Goal: Task Accomplishment & Management: Manage account settings

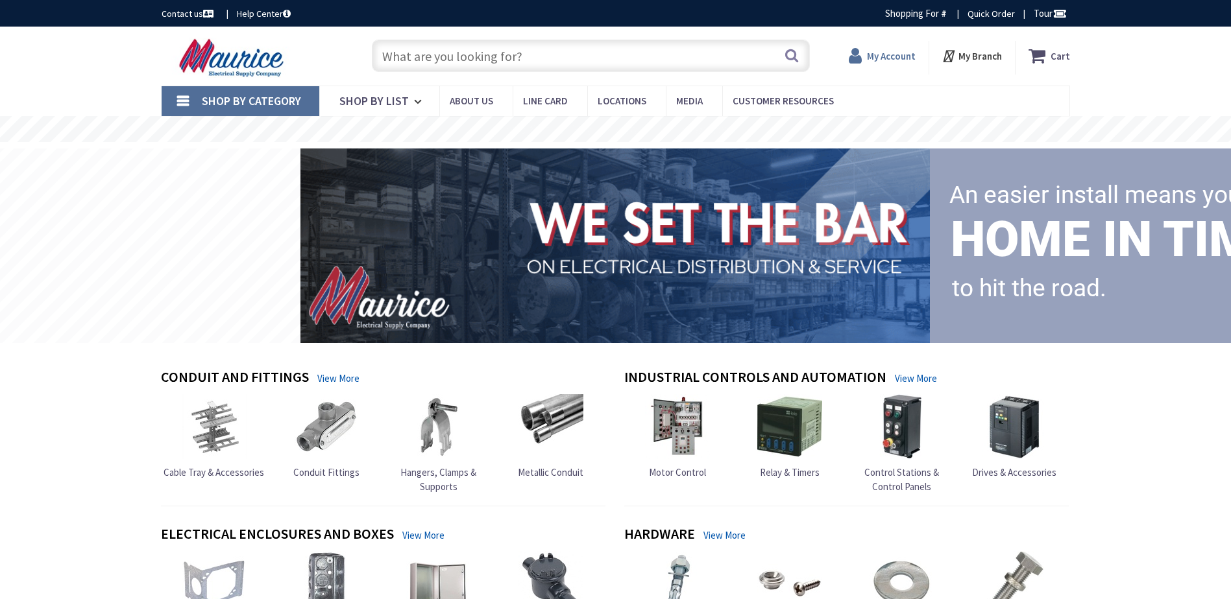
type input "[GEOGRAPHIC_DATA], [GEOGRAPHIC_DATA], [GEOGRAPHIC_DATA]"
click at [898, 50] on strong "My Account" at bounding box center [891, 56] width 49 height 12
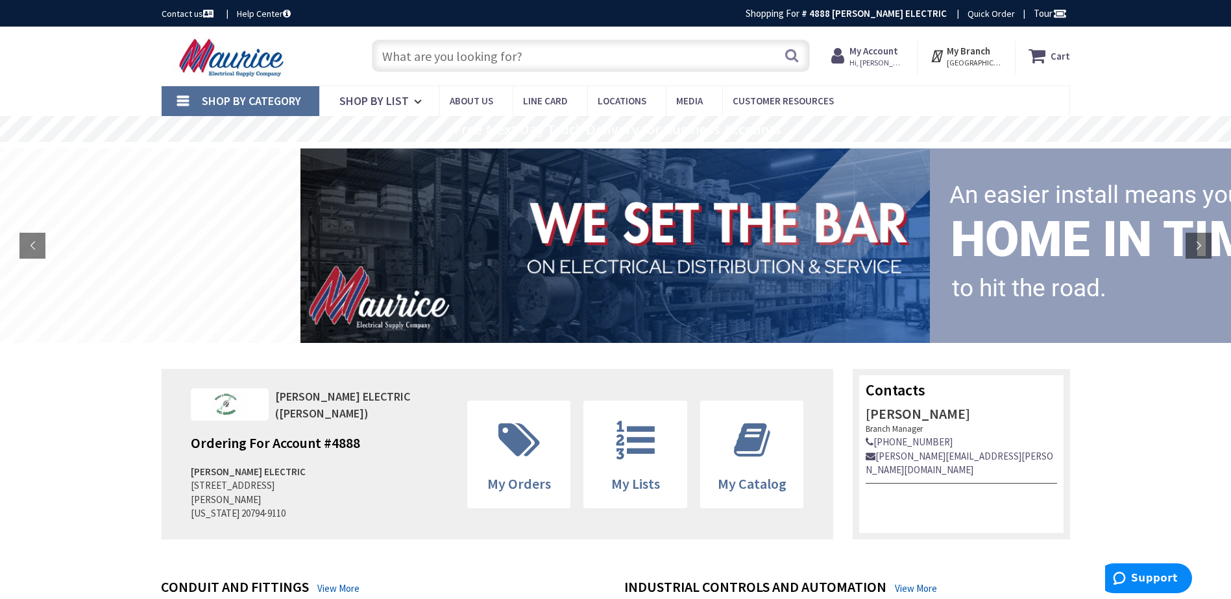
click at [878, 44] on span "My Account Hi, Larry" at bounding box center [876, 55] width 55 height 23
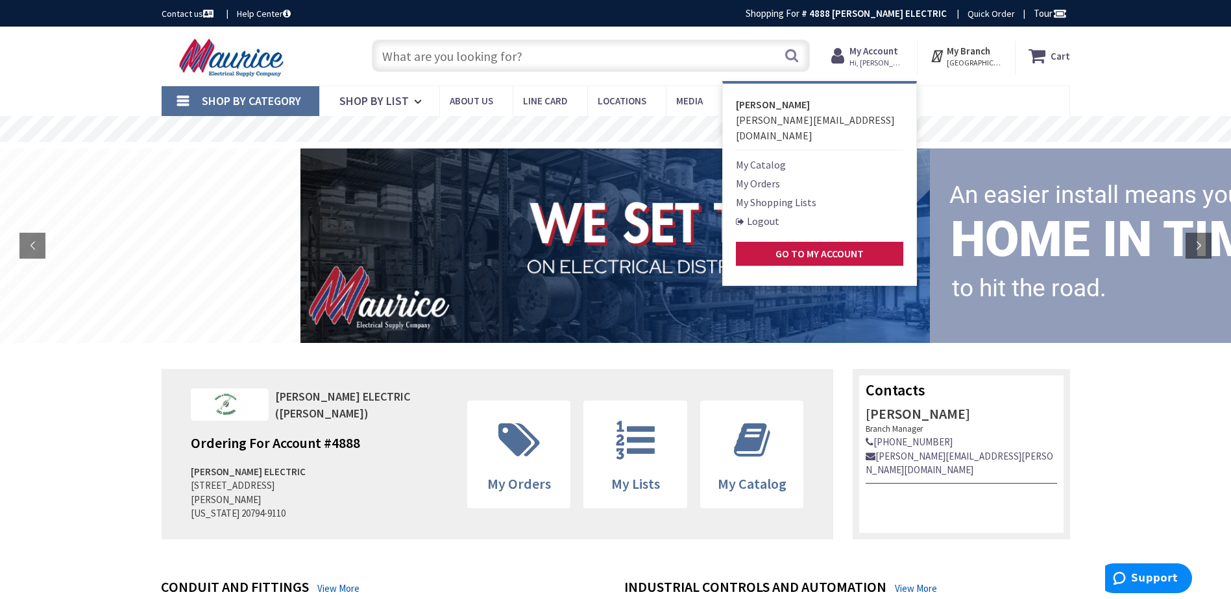
click at [769, 176] on link "My Orders" at bounding box center [758, 184] width 44 height 16
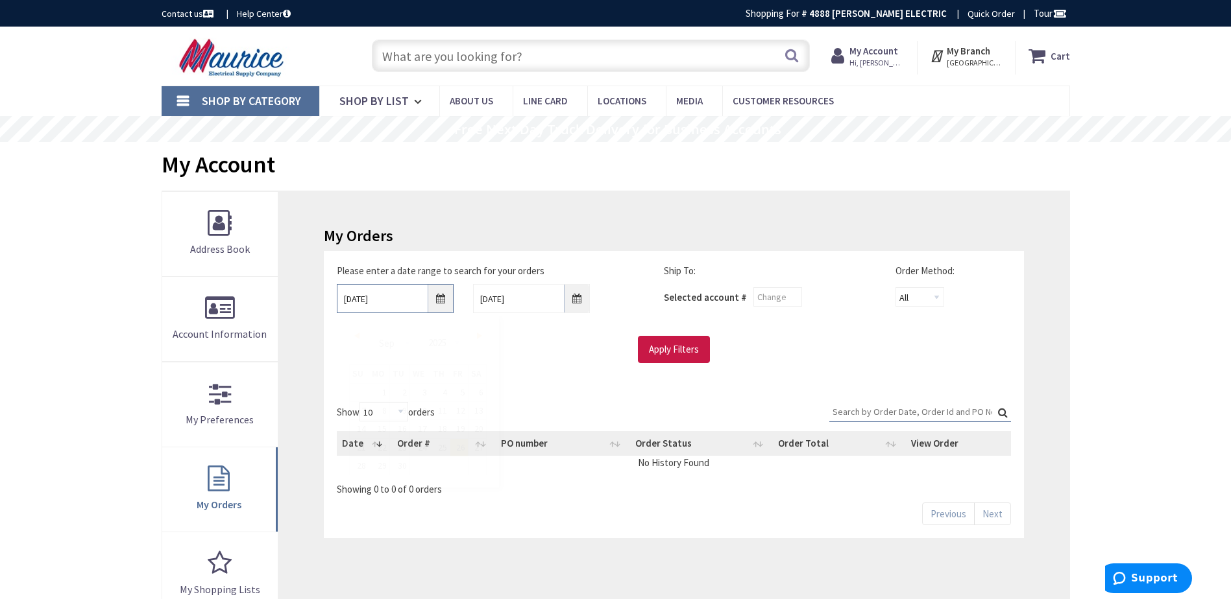
click at [406, 296] on input "9/26/2025" at bounding box center [395, 298] width 117 height 29
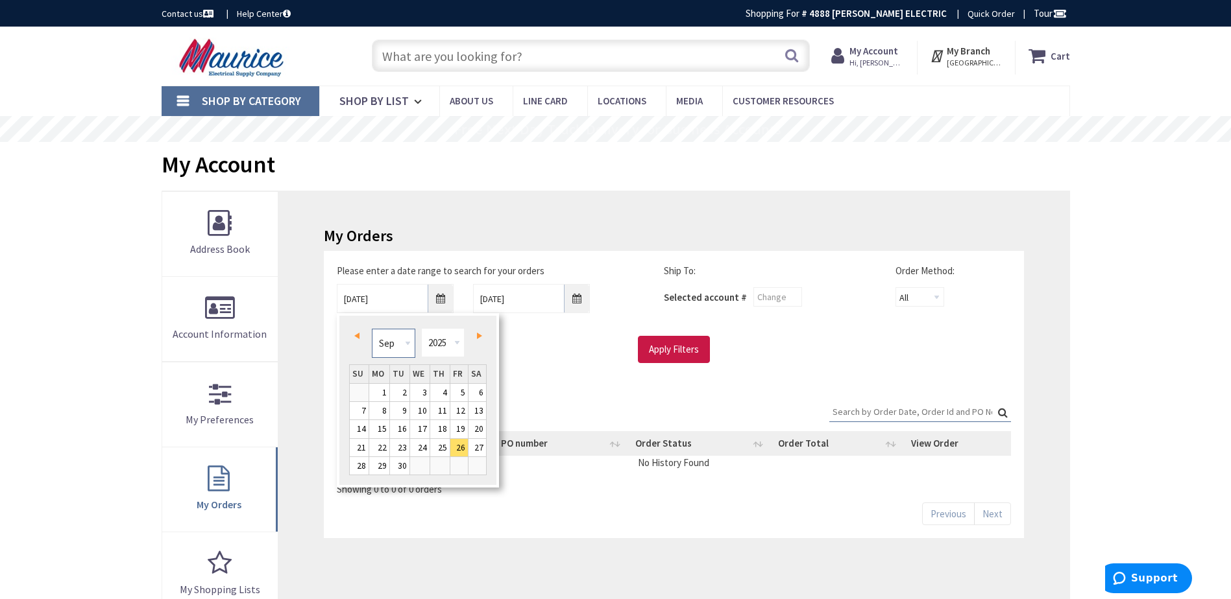
click at [398, 345] on select "Jan Feb Mar Apr May Jun Jul Aug Sep Oct Nov Dec" at bounding box center [393, 343] width 43 height 29
type input "01/25/2025"
drag, startPoint x: 631, startPoint y: 355, endPoint x: 643, endPoint y: 355, distance: 11.7
click at [636, 355] on div "Apply Filters" at bounding box center [673, 349] width 693 height 27
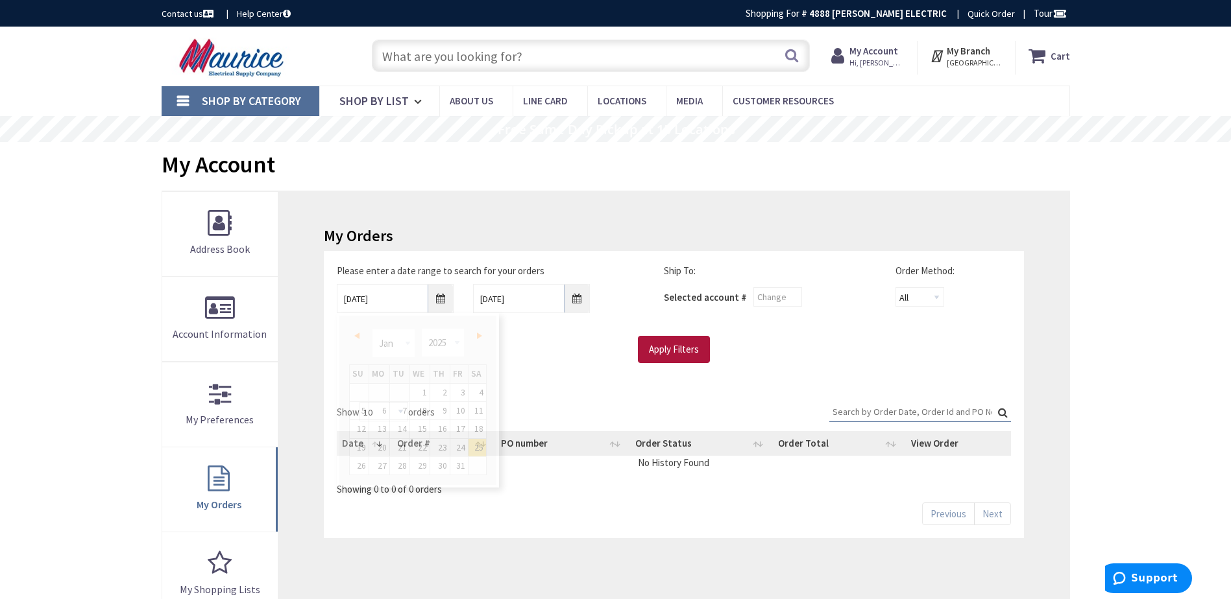
click at [660, 355] on input "Apply Filters" at bounding box center [674, 349] width 72 height 27
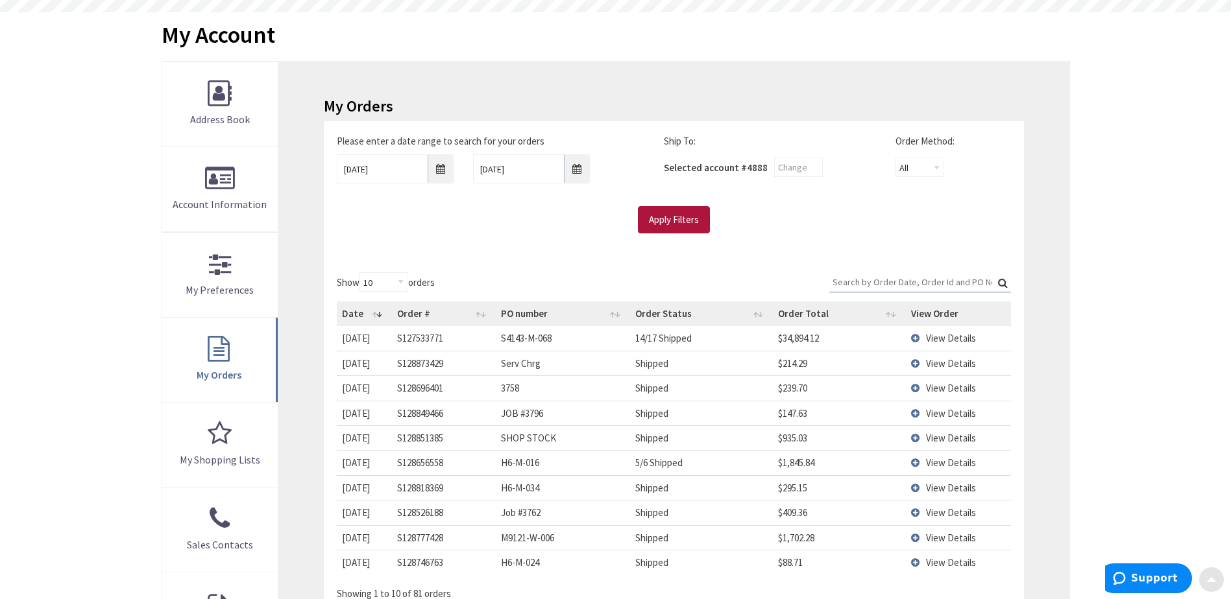
scroll to position [195, 0]
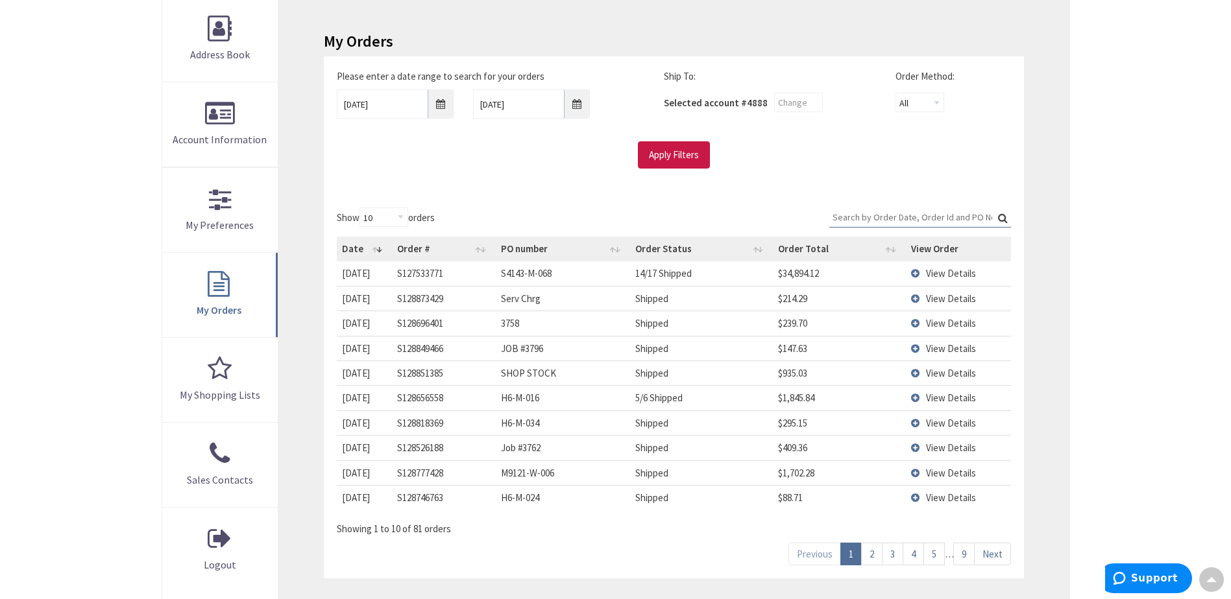
click at [949, 214] on input "Search:" at bounding box center [920, 217] width 182 height 19
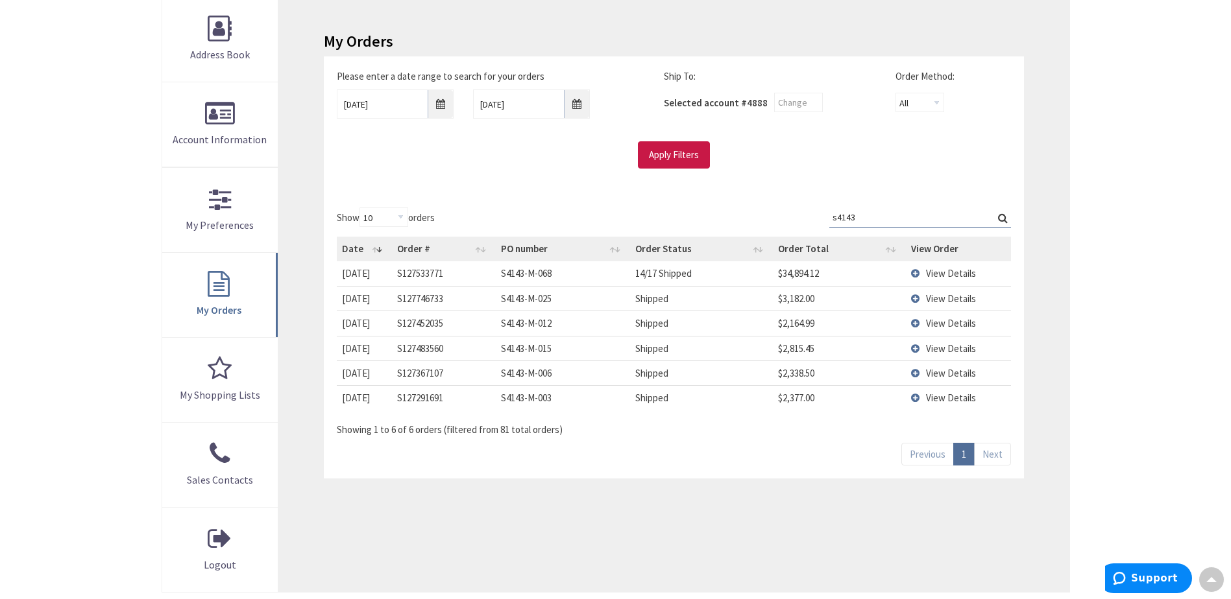
type input "s4143"
click at [940, 394] on span "View Details" at bounding box center [951, 398] width 50 height 12
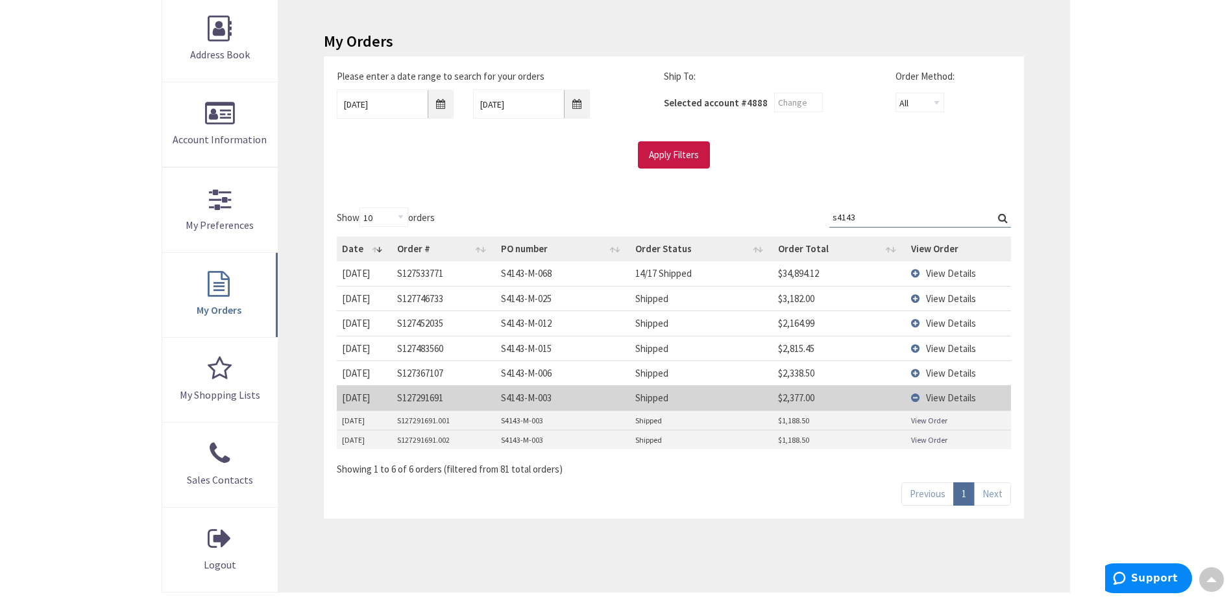
click at [926, 439] on link "View Order" at bounding box center [929, 440] width 36 height 11
click at [947, 328] on span "View Details" at bounding box center [951, 323] width 50 height 12
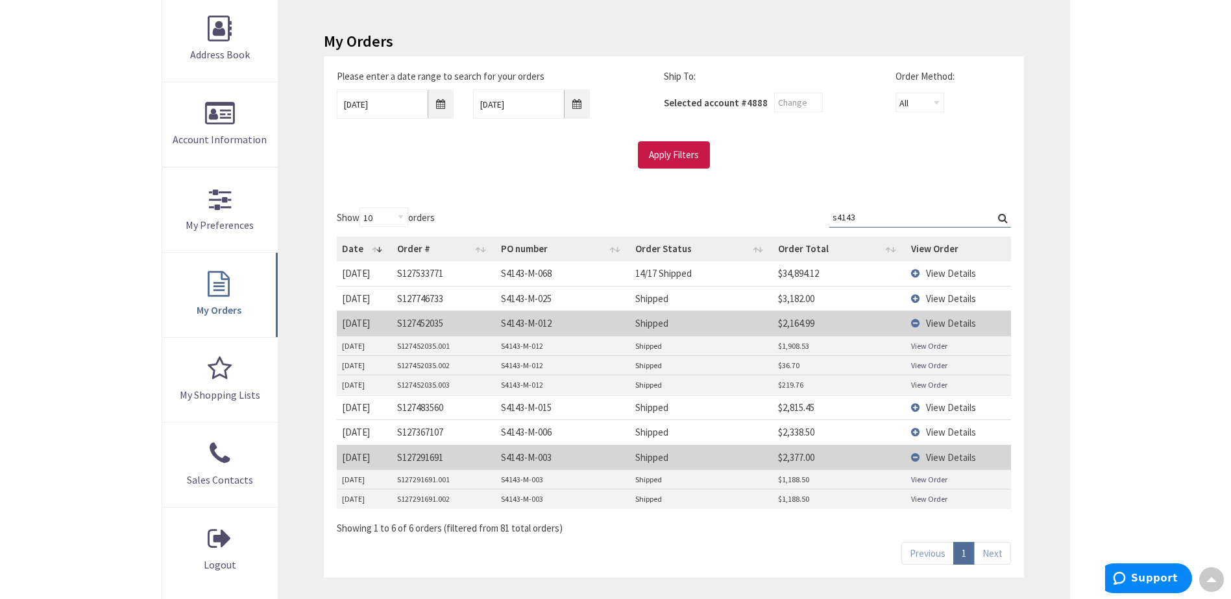
click at [923, 387] on link "View Order" at bounding box center [929, 385] width 36 height 11
click at [925, 367] on link "View Order" at bounding box center [929, 365] width 36 height 11
click at [937, 346] on link "View Order" at bounding box center [929, 346] width 36 height 11
click at [930, 298] on span "View Details" at bounding box center [951, 299] width 50 height 12
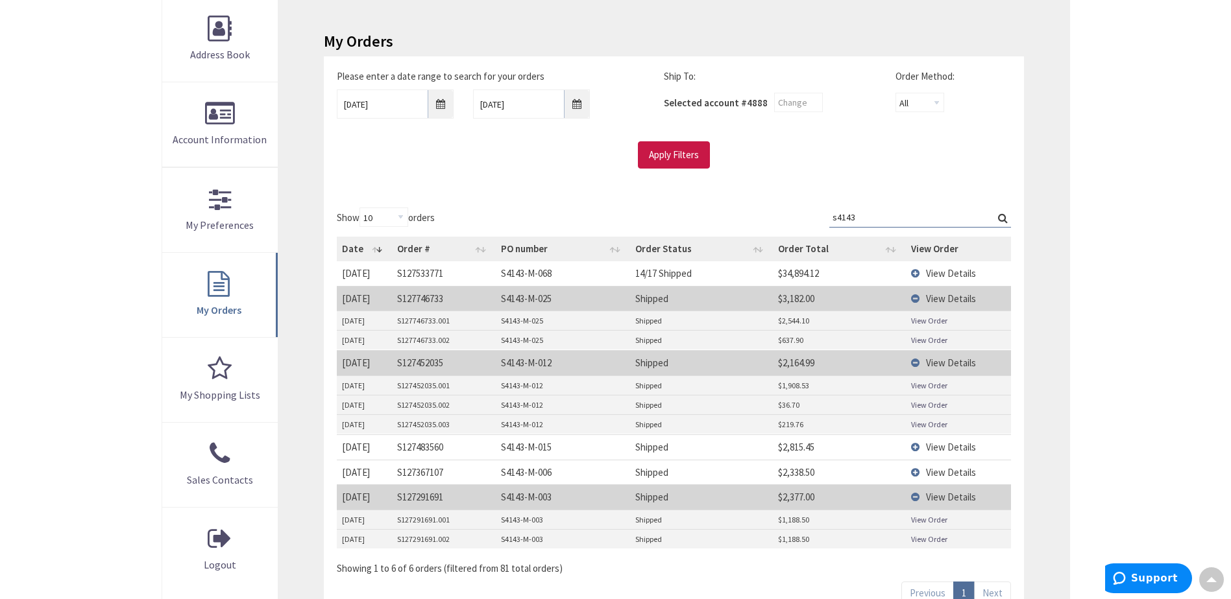
click at [937, 279] on span "View Details" at bounding box center [951, 273] width 50 height 12
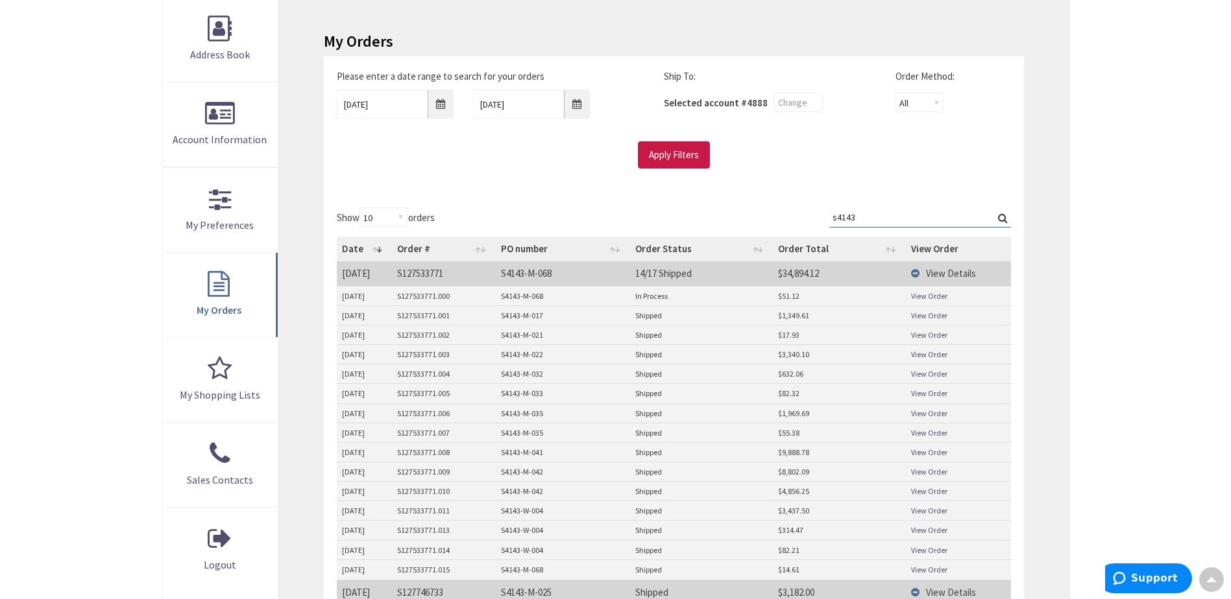
click at [932, 452] on link "View Order" at bounding box center [929, 452] width 36 height 11
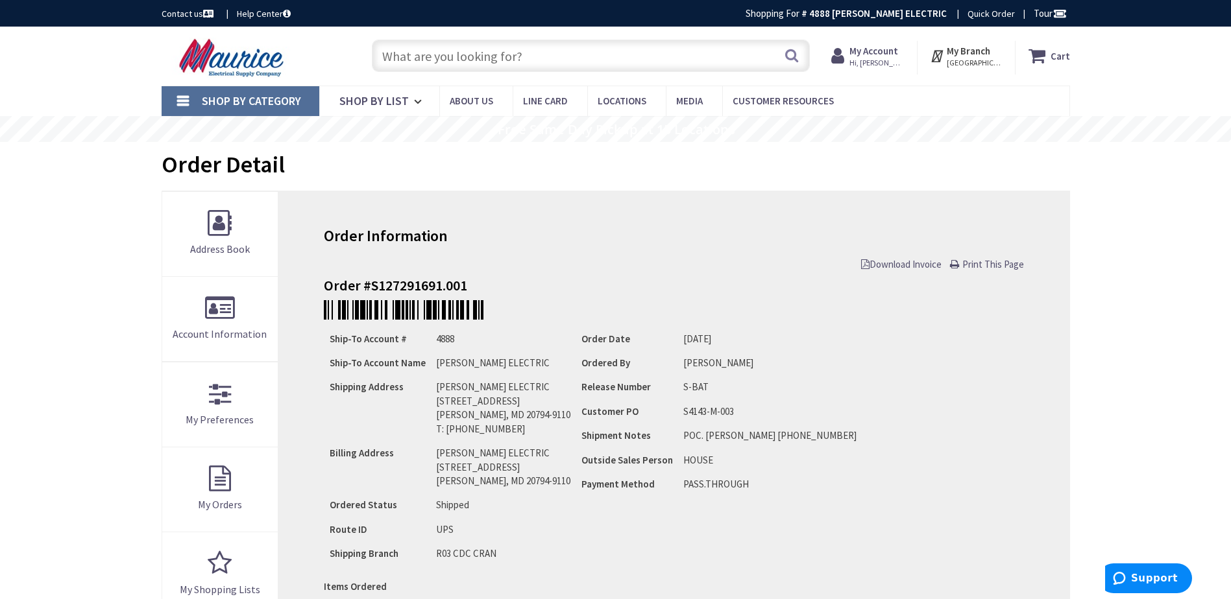
click at [896, 269] on span "Download Invoice" at bounding box center [901, 264] width 80 height 12
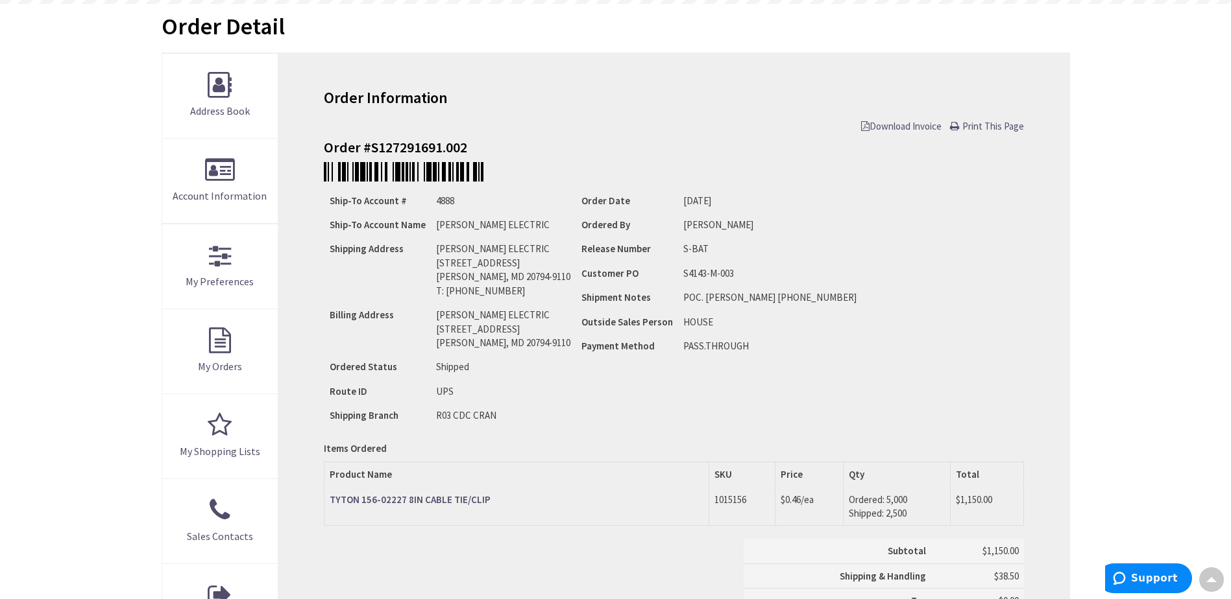
scroll to position [130, 0]
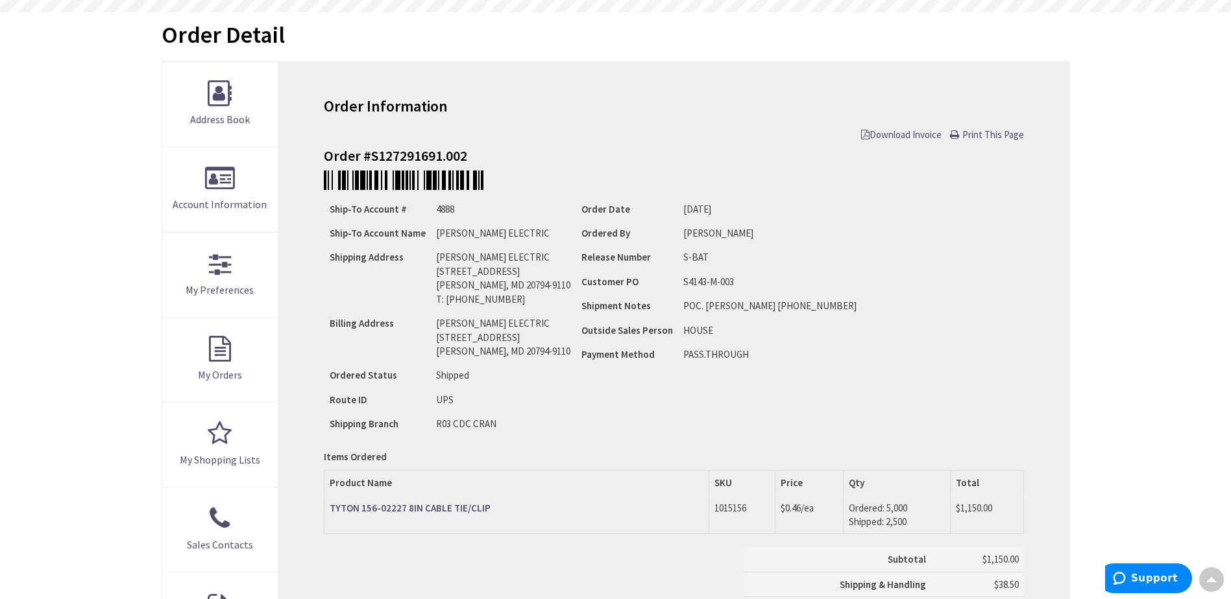
click at [913, 139] on span "Download Invoice" at bounding box center [901, 134] width 80 height 12
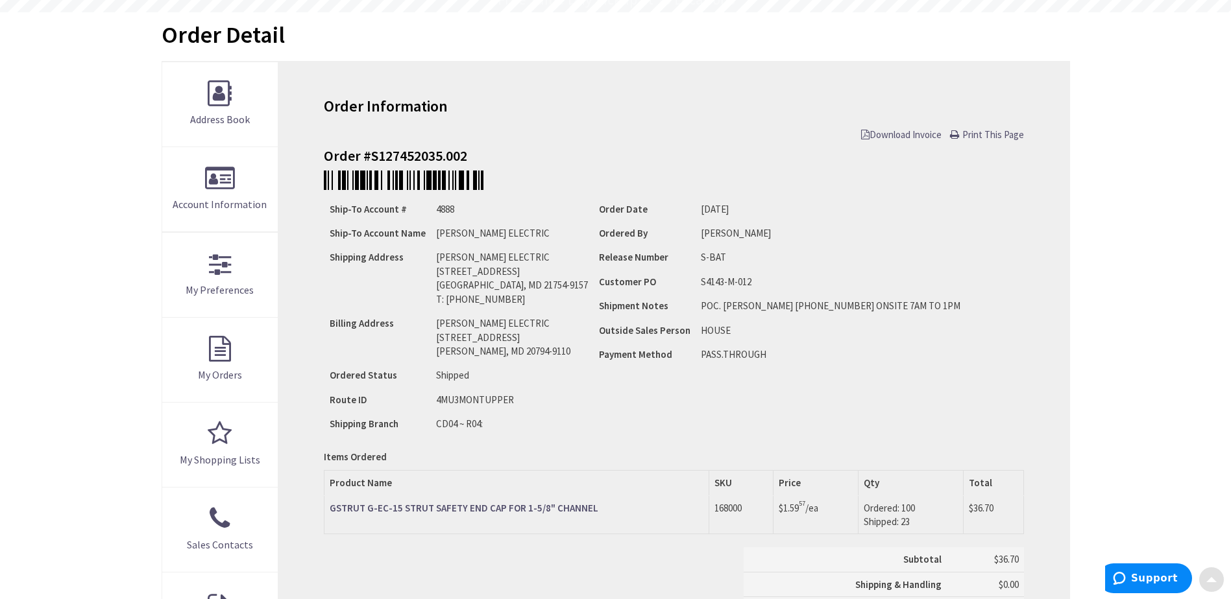
scroll to position [260, 0]
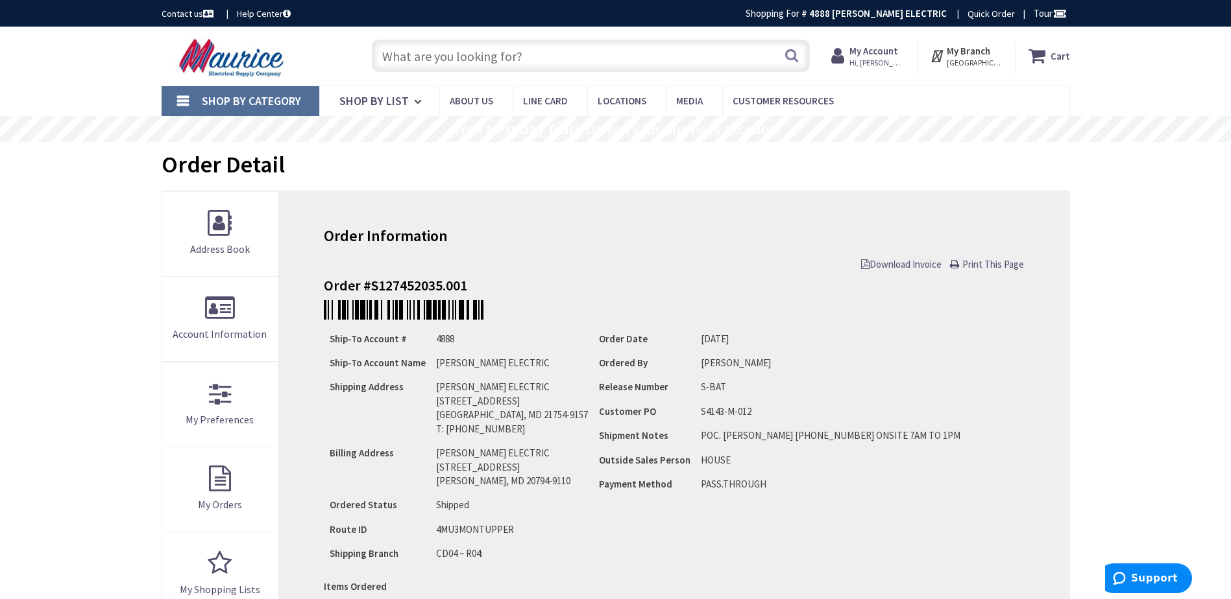
click at [912, 262] on span "Download Invoice" at bounding box center [901, 264] width 80 height 12
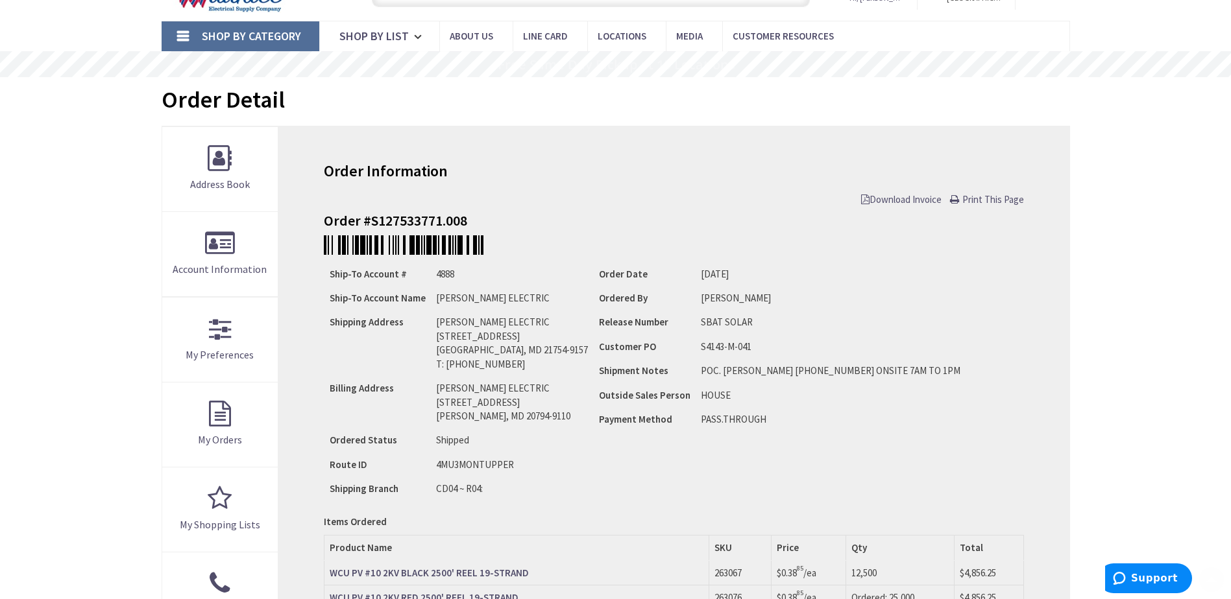
scroll to position [195, 0]
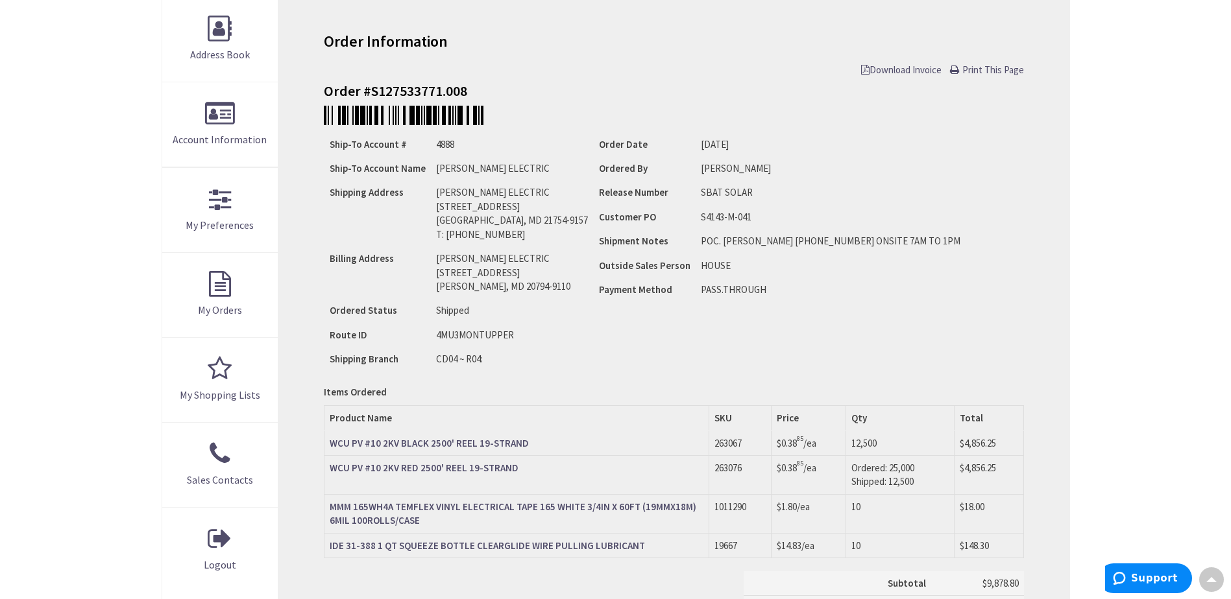
click at [901, 71] on span "Download Invoice" at bounding box center [901, 70] width 80 height 12
